Goal: Information Seeking & Learning: Learn about a topic

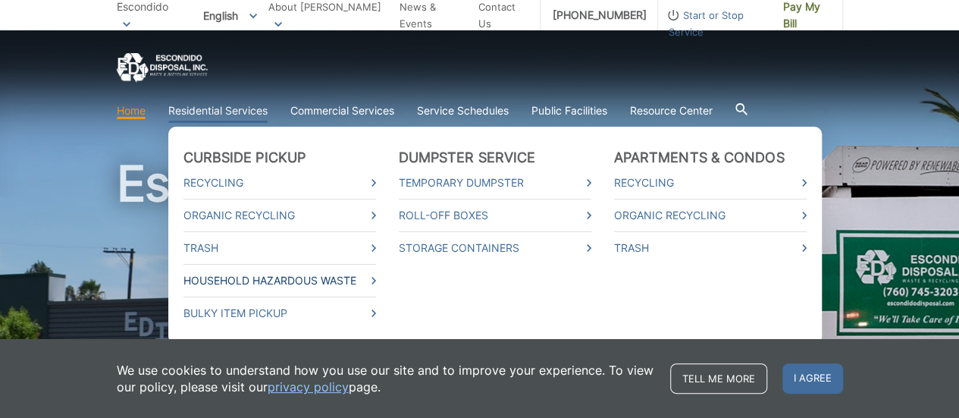
click at [323, 281] on link "Household Hazardous Waste" at bounding box center [279, 280] width 193 height 17
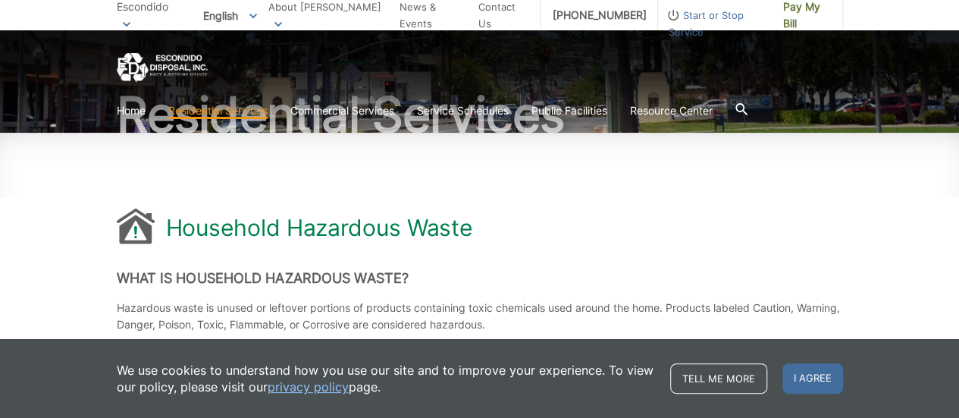
scroll to position [132, 0]
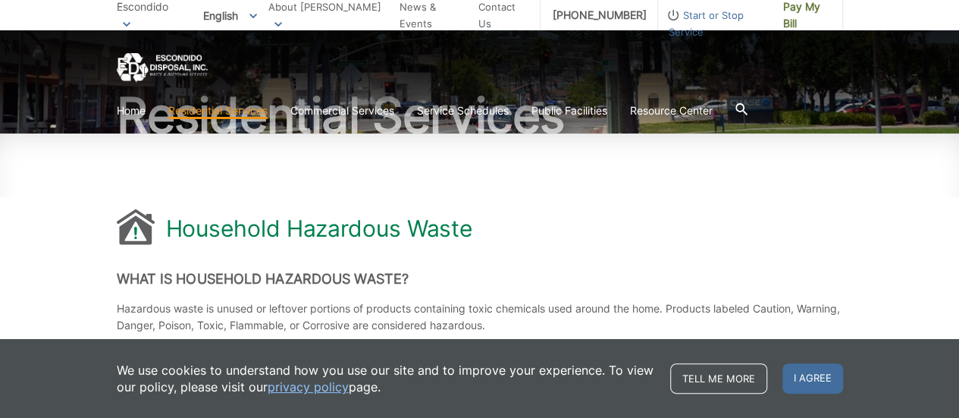
click at [496, 212] on div "Household Hazardous Waste" at bounding box center [480, 228] width 726 height 39
